Goal: Transaction & Acquisition: Purchase product/service

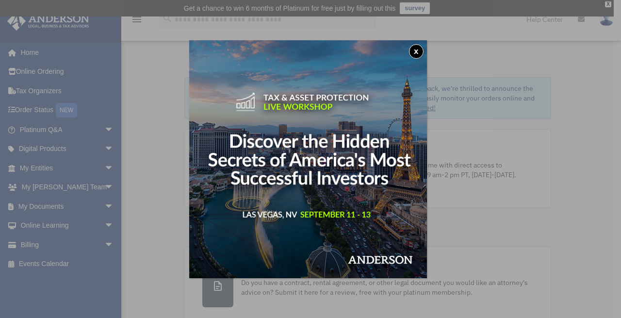
click at [27, 246] on div "x" at bounding box center [310, 159] width 621 height 318
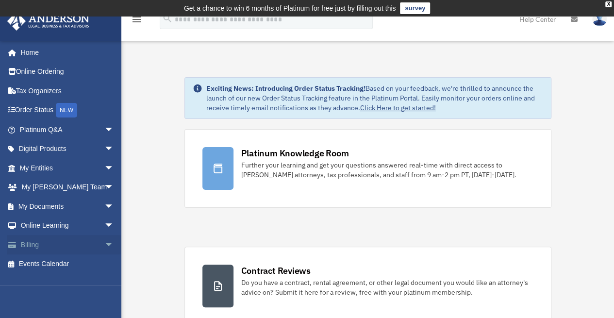
click at [104, 246] on span "arrow_drop_down" at bounding box center [113, 245] width 19 height 20
click at [72, 267] on link "$ Open Invoices" at bounding box center [71, 264] width 115 height 20
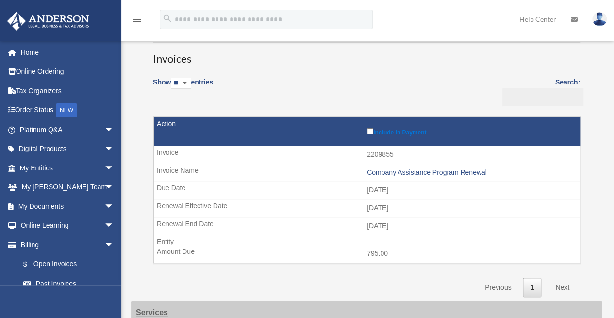
scroll to position [97, 0]
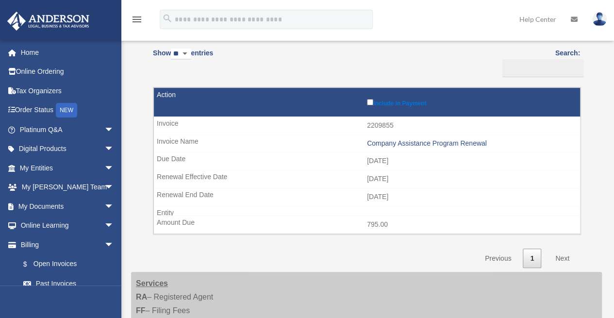
click at [570, 254] on link "Next" at bounding box center [562, 258] width 29 height 20
click at [565, 255] on link "Next" at bounding box center [562, 258] width 29 height 20
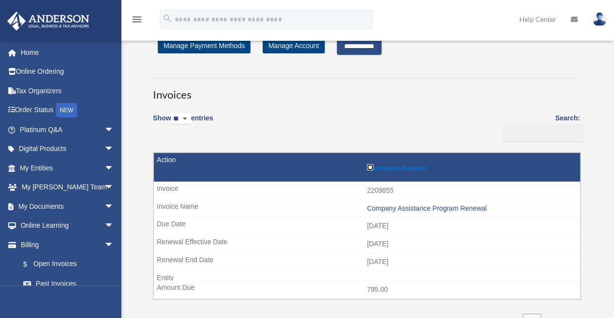
scroll to position [0, 0]
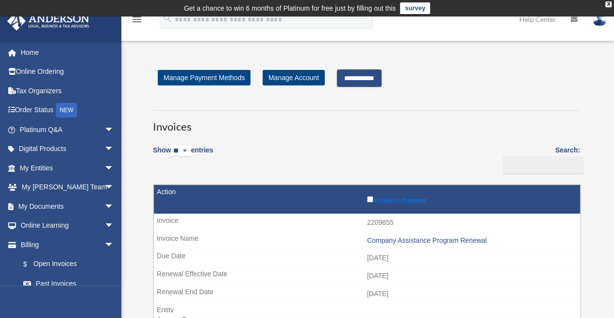
click at [361, 82] on input "**********" at bounding box center [359, 77] width 45 height 17
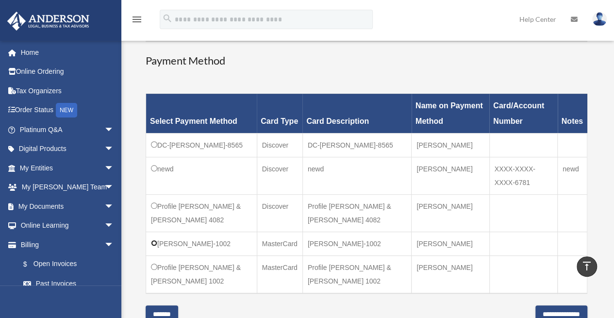
scroll to position [291, 0]
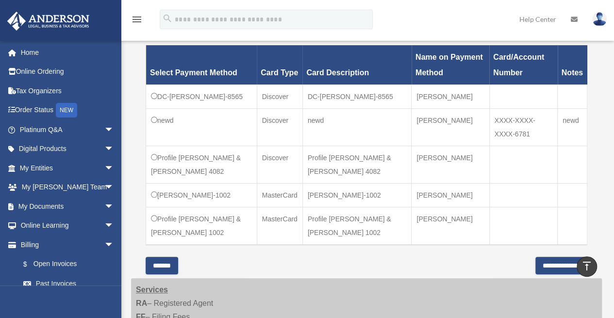
click at [531, 267] on iframe at bounding box center [558, 286] width 87 height 39
click at [535, 263] on input "**********" at bounding box center [561, 265] width 52 height 17
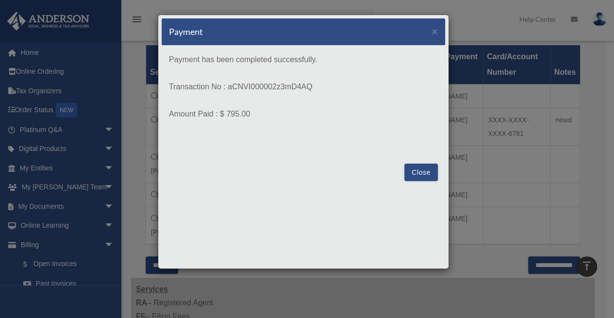
click at [418, 181] on div "Close" at bounding box center [303, 172] width 283 height 33
click at [418, 180] on button "Close" at bounding box center [420, 172] width 33 height 17
